Goal: Communication & Community: Answer question/provide support

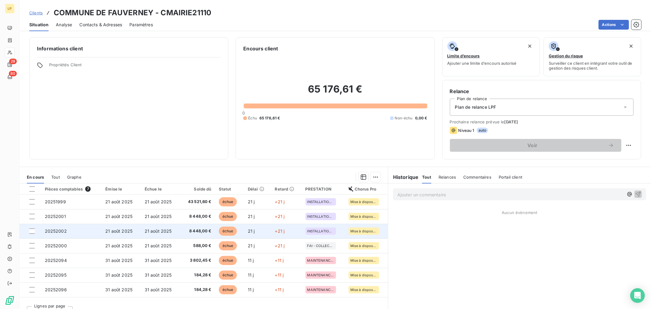
scroll to position [10, 0]
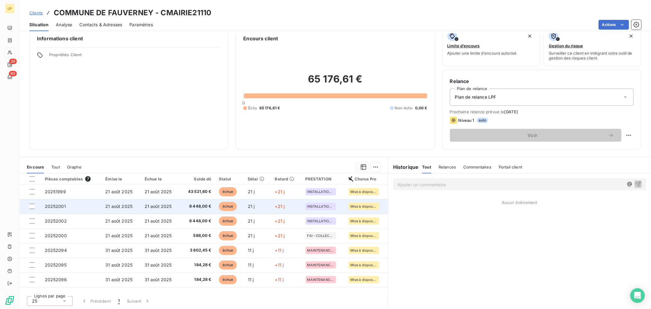
click at [180, 208] on td "8 448,00 €" at bounding box center [197, 206] width 35 height 15
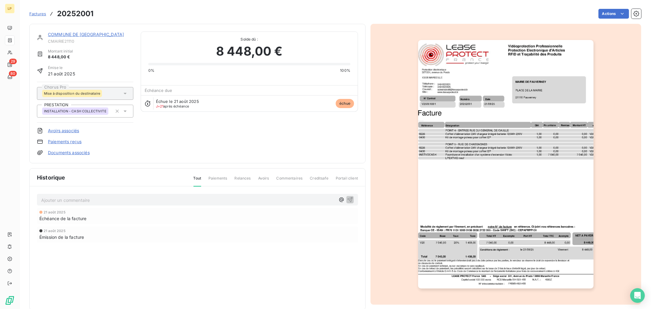
click at [83, 31] on div "COMMUNE DE [GEOGRAPHIC_DATA]" at bounding box center [91, 34] width 86 height 6
click at [83, 32] on link "COMMUNE DE [GEOGRAPHIC_DATA]" at bounding box center [86, 34] width 76 height 5
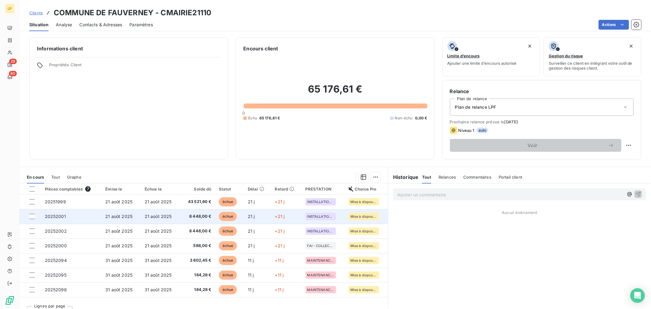
click at [276, 215] on span "+21 j" at bounding box center [280, 216] width 10 height 5
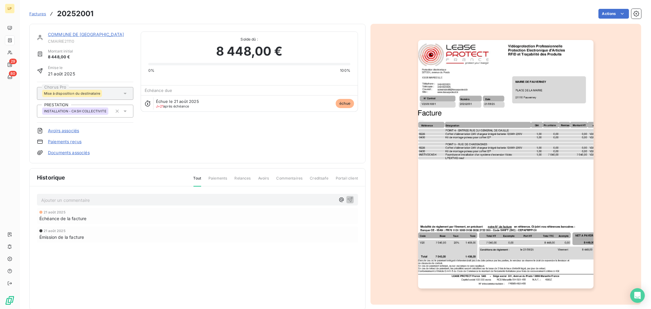
click at [86, 34] on link "COMMUNE DE [GEOGRAPHIC_DATA]" at bounding box center [86, 34] width 76 height 5
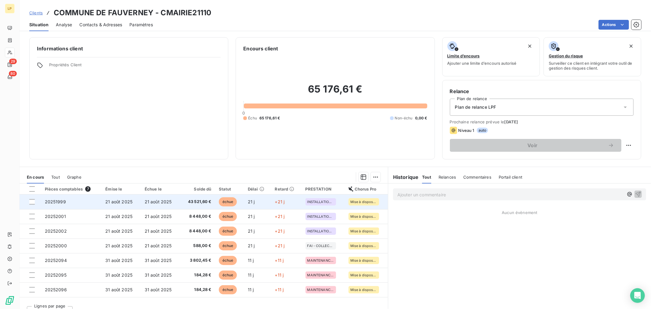
click at [180, 206] on td "43 521,60 €" at bounding box center [197, 202] width 35 height 15
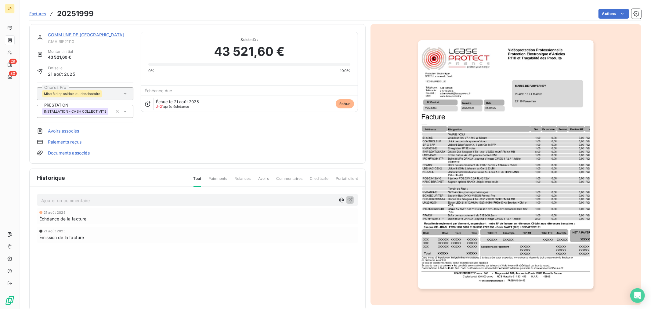
click at [526, 243] on img "button" at bounding box center [506, 164] width 176 height 249
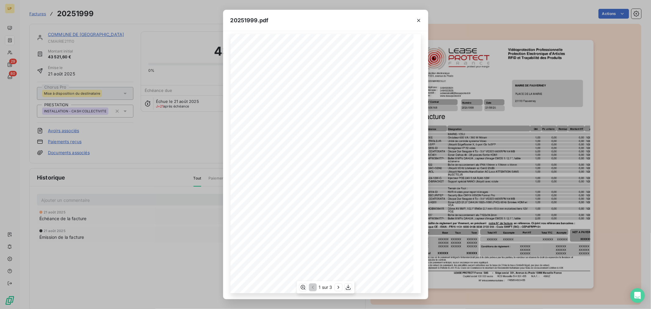
scroll to position [5, 0]
click at [338, 287] on icon "button" at bounding box center [339, 287] width 6 height 6
click at [419, 19] on icon "button" at bounding box center [419, 20] width 6 height 6
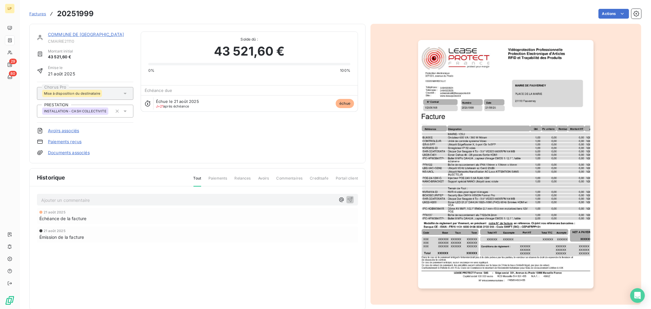
click at [65, 39] on span "CMAIRIE21110" at bounding box center [91, 41] width 86 height 5
click at [67, 35] on link "COMMUNE DE [GEOGRAPHIC_DATA]" at bounding box center [86, 34] width 76 height 5
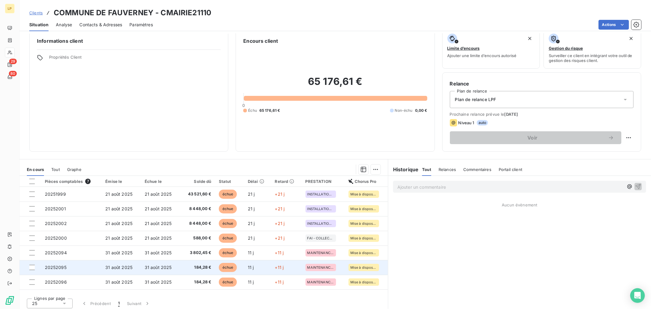
scroll to position [10, 0]
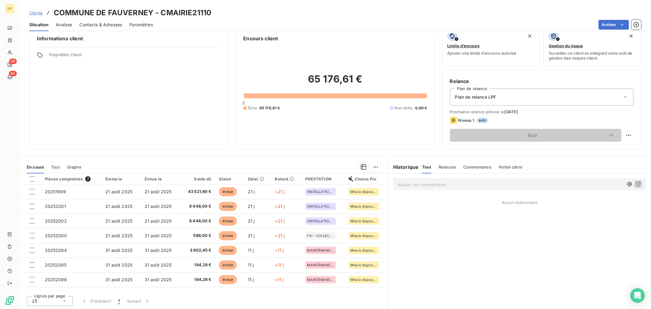
drag, startPoint x: 437, startPoint y: 161, endPoint x: 433, endPoint y: 174, distance: 14.1
click at [439, 164] on div "Relances" at bounding box center [447, 167] width 17 height 13
click at [422, 171] on div "Tout" at bounding box center [426, 167] width 9 height 13
click at [417, 177] on div "Ajouter un commentaire ﻿" at bounding box center [519, 184] width 263 height 22
click at [420, 186] on p "Ajouter un commentaire ﻿" at bounding box center [511, 185] width 226 height 8
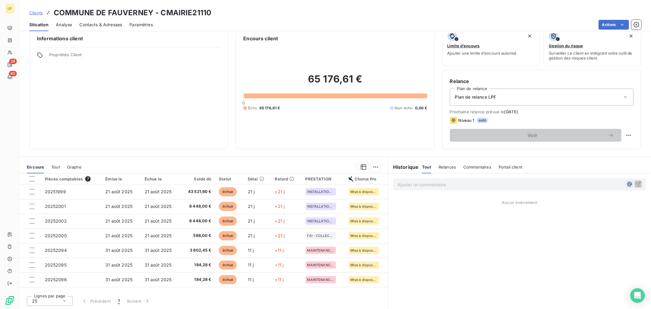
click at [628, 185] on icon "button" at bounding box center [630, 184] width 5 height 5
click at [587, 202] on div "[PERSON_NAME]" at bounding box center [581, 204] width 61 height 7
click at [579, 202] on div "[PERSON_NAME]" at bounding box center [581, 204] width 61 height 7
click at [566, 205] on span "[PERSON_NAME]" at bounding box center [563, 204] width 21 height 5
click at [467, 184] on p "﻿ @ [PERSON_NAME] ﻿ ﻿" at bounding box center [511, 184] width 226 height 7
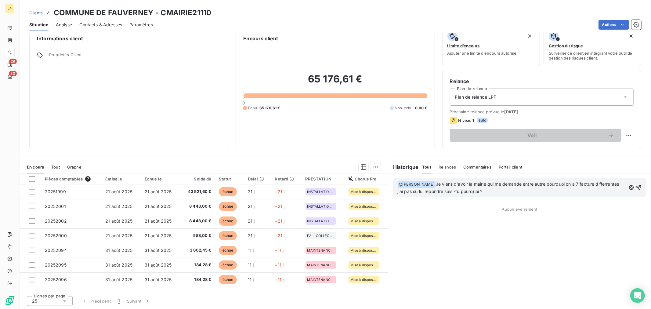
click at [412, 190] on span "Je viens d'avoir la mairie qui me demande entre autre pourquoi on a 7 facture d…" at bounding box center [509, 187] width 223 height 13
click at [589, 186] on span "Je viens d'avoir la mairie qui me demande entre autre pourquoi on a 7 facture d…" at bounding box center [509, 187] width 223 height 13
click at [578, 183] on span "Je viens d'avoir la mairie qui me demande entre autre pourquoi on a 7 facture d…" at bounding box center [512, 187] width 228 height 13
click at [570, 191] on p "﻿ @ [PERSON_NAME] ﻿ Je viens d'avoir la mairie qui me demande entre autre pourq…" at bounding box center [512, 188] width 229 height 14
drag, startPoint x: 442, startPoint y: 191, endPoint x: 444, endPoint y: 197, distance: 6.9
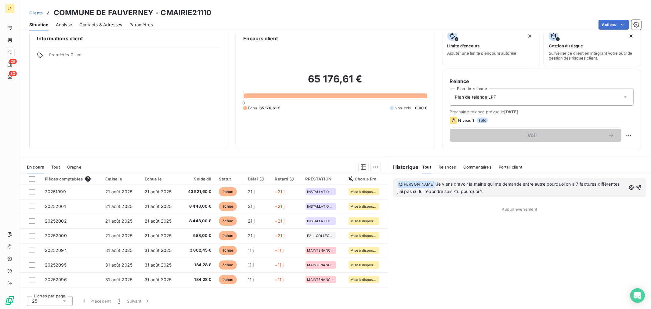
click at [444, 194] on p "﻿ @ [PERSON_NAME] ﻿ Je viens d'avoir la mairie qui me demande entre autre pourq…" at bounding box center [512, 188] width 229 height 14
click at [432, 189] on span "Je viens d'avoir la mairie qui me demande entre autre pourquoi on a 7 factures …" at bounding box center [510, 187] width 224 height 13
click at [434, 193] on span "Je viens d'avoir la mairie qui me demande entre autre pourquoi on a 7 factures …" at bounding box center [510, 187] width 224 height 13
click at [434, 191] on span "Je viens d'avoir la mairie qui me demande entre autre pourquoi on a 7 factures …" at bounding box center [510, 187] width 224 height 13
click at [435, 191] on span "Je viens d'avoir la mairie qui me demande entre autre pourquoi on a 7 factures …" at bounding box center [510, 187] width 224 height 13
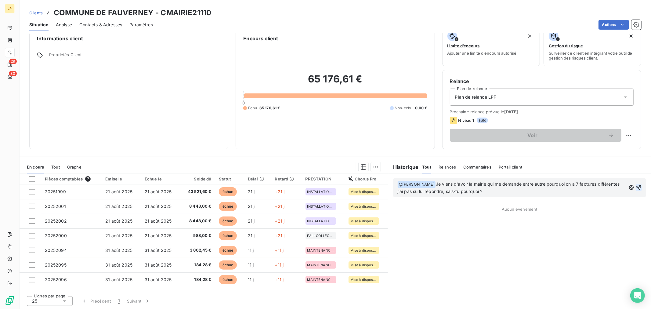
click at [637, 186] on icon "button" at bounding box center [639, 187] width 5 height 5
